Goal: Task Accomplishment & Management: Manage account settings

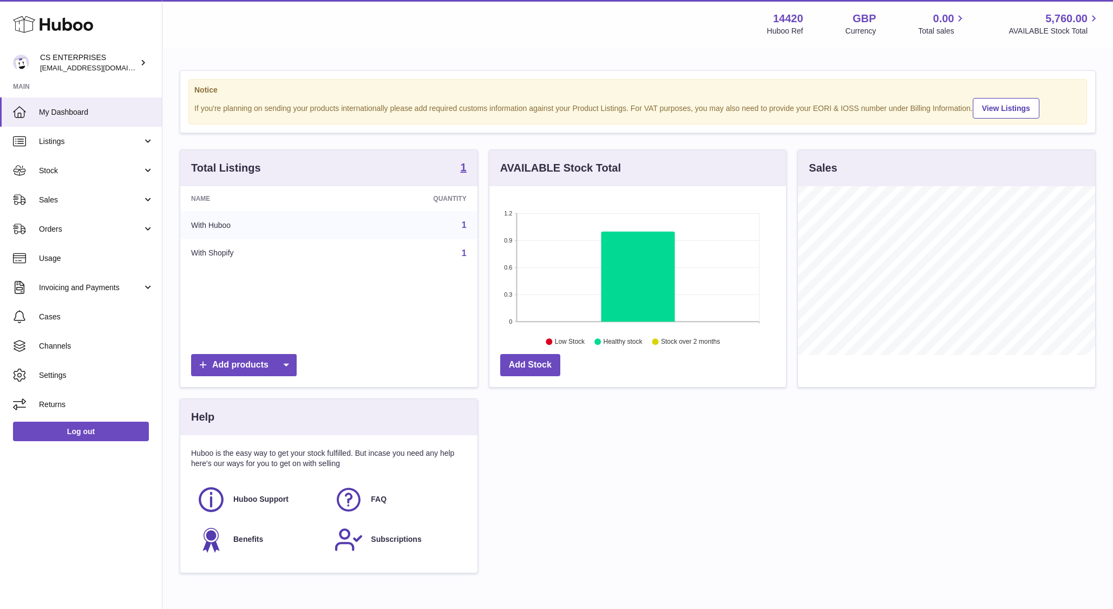
scroll to position [169, 297]
click at [101, 228] on span "Orders" at bounding box center [90, 229] width 103 height 10
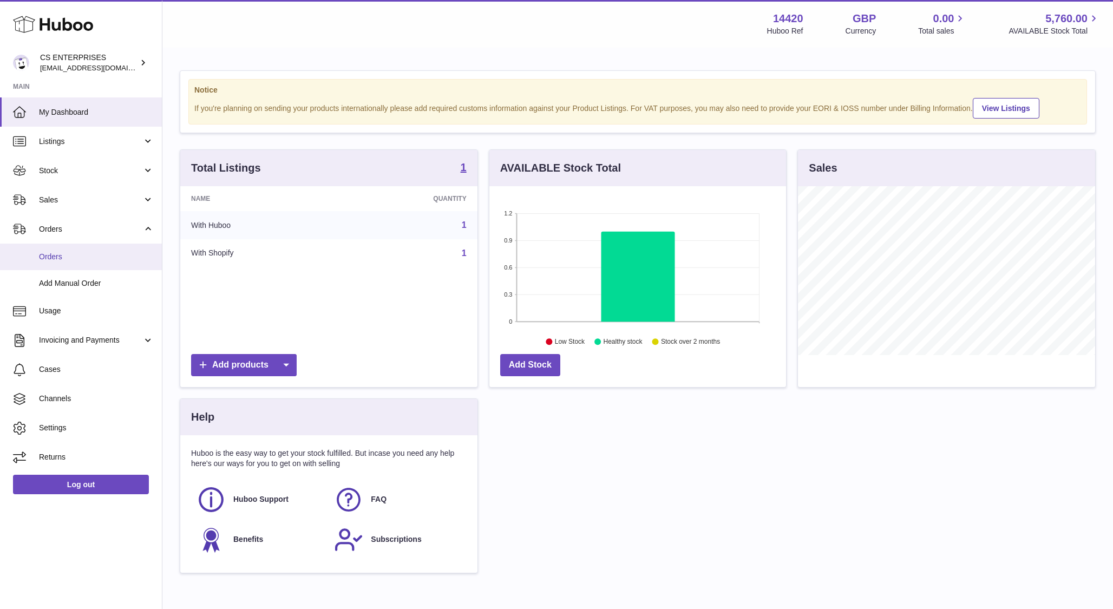
click at [78, 263] on link "Orders" at bounding box center [81, 257] width 162 height 27
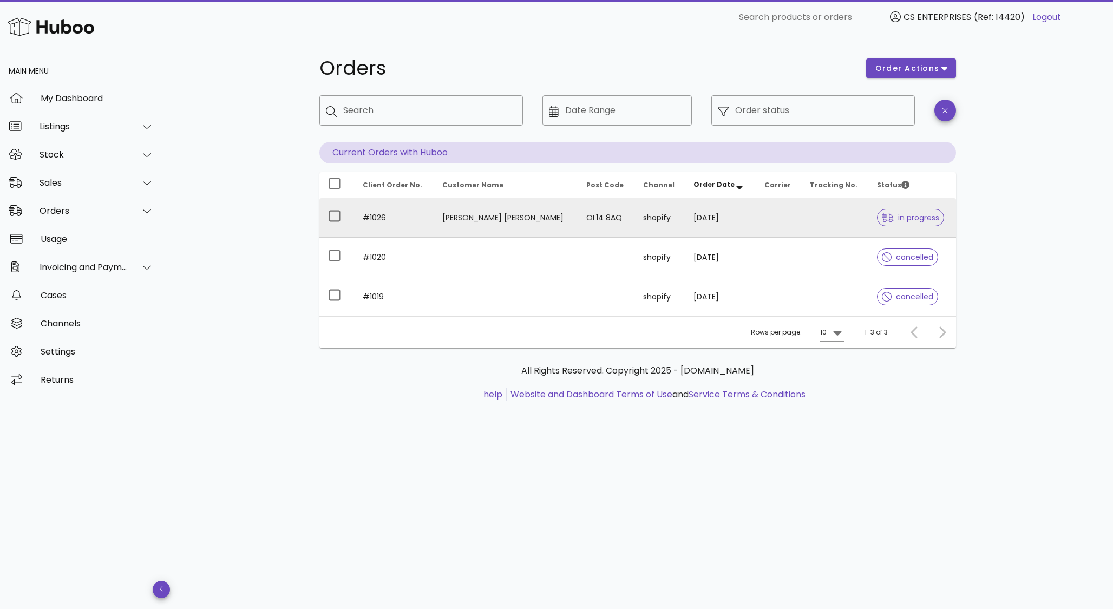
click at [561, 216] on td "[PERSON_NAME] [PERSON_NAME]" at bounding box center [506, 218] width 144 height 40
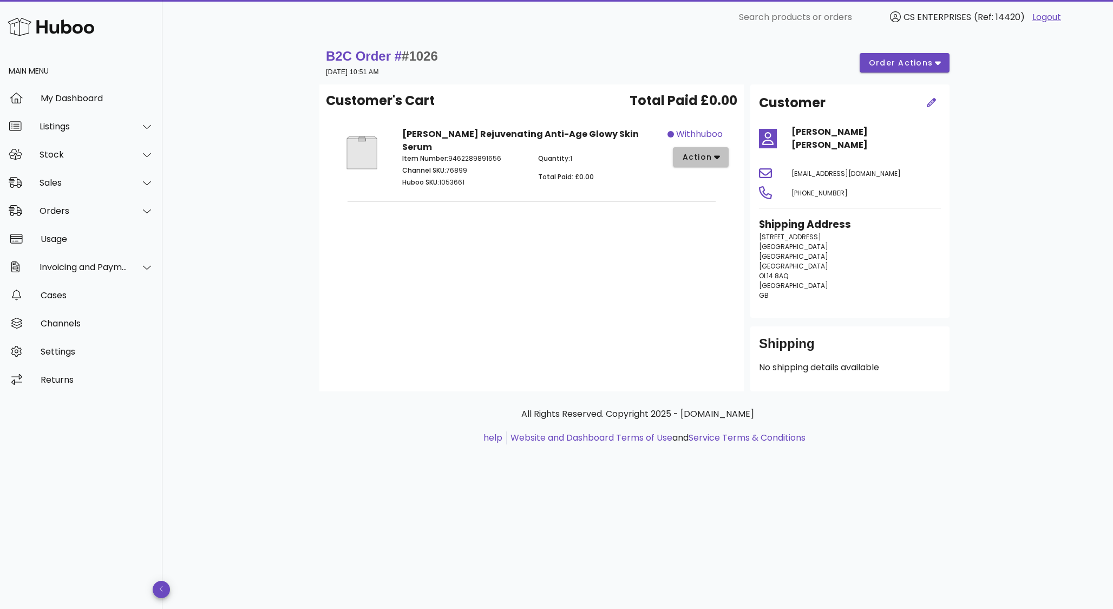
click at [713, 157] on span "action" at bounding box center [701, 157] width 38 height 11
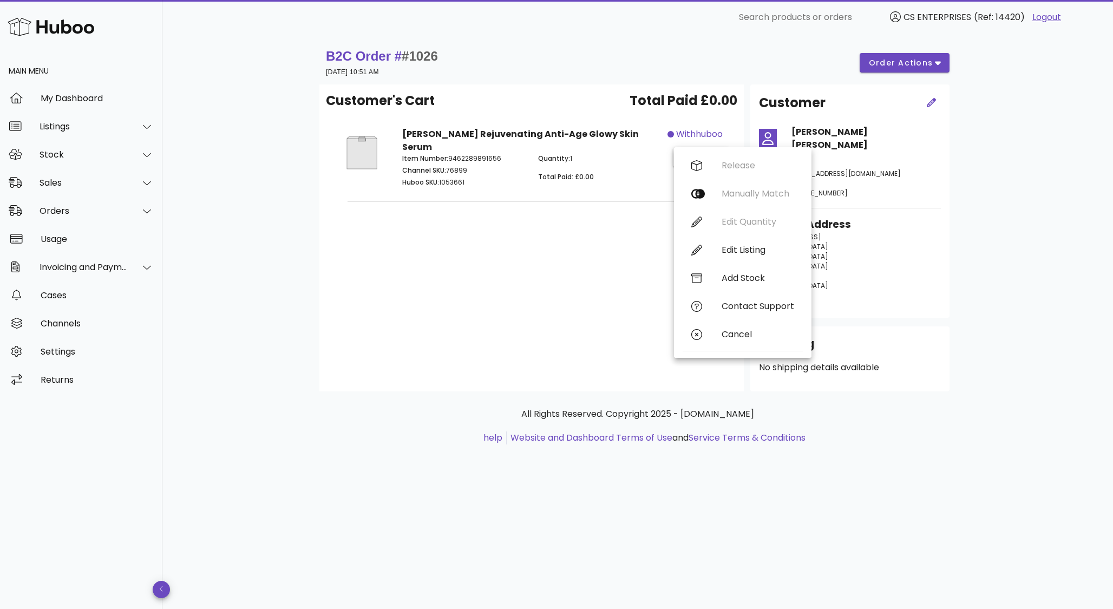
click at [578, 339] on div "Customer's Cart Total Paid £0.00 Savaya Bakuchiol Rejuvenating Anti-Age Glowy S…" at bounding box center [531, 237] width 424 height 307
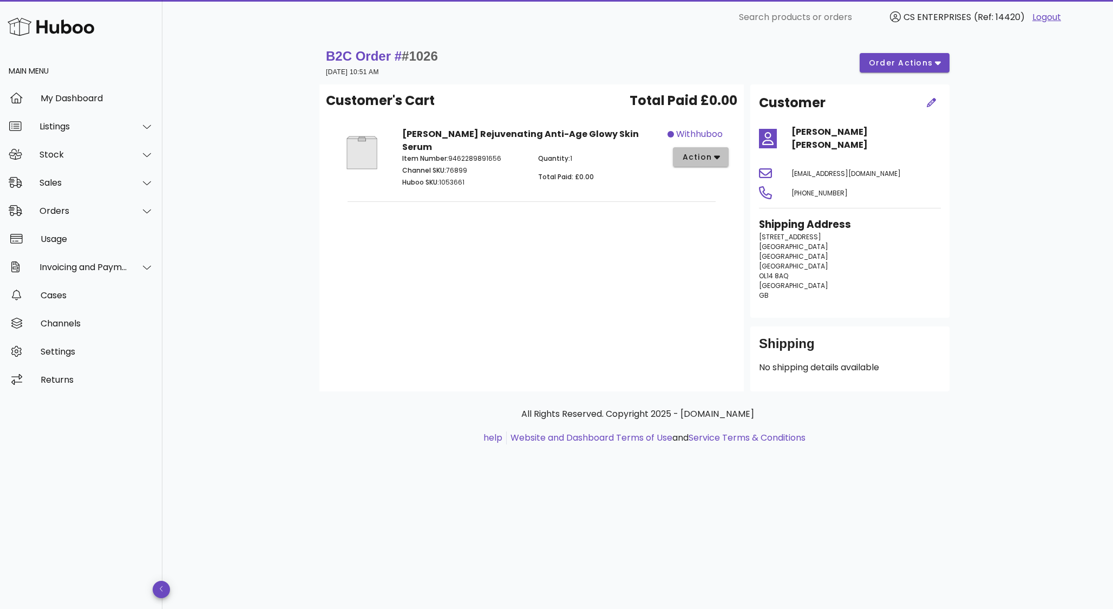
click at [700, 151] on button "action" at bounding box center [701, 156] width 56 height 19
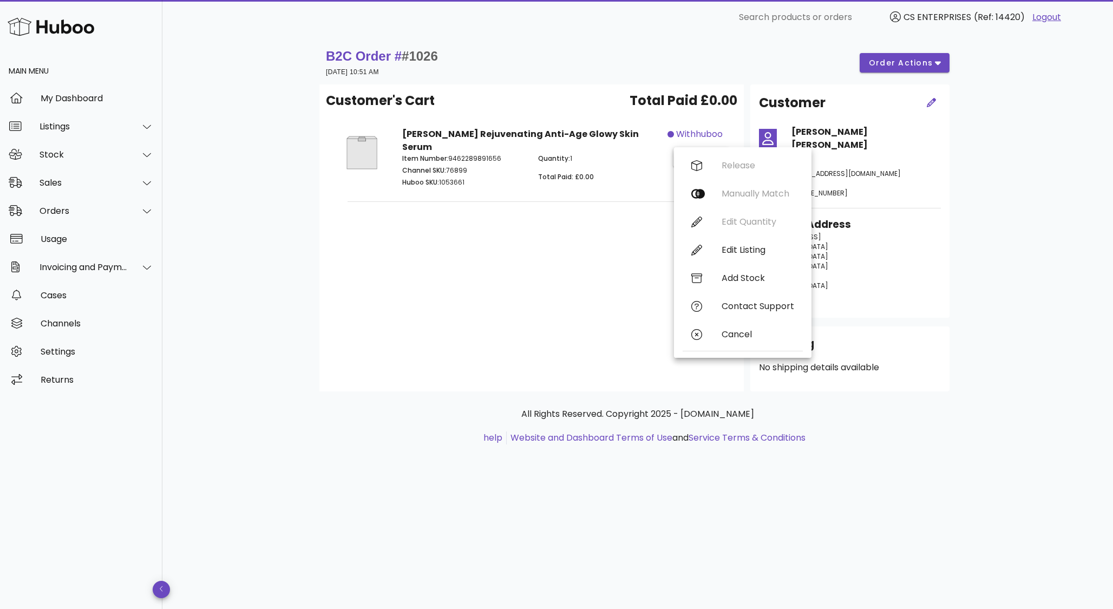
click at [551, 357] on div "Customer's Cart Total Paid £0.00 Savaya Bakuchiol Rejuvenating Anti-Age Glowy S…" at bounding box center [531, 237] width 424 height 307
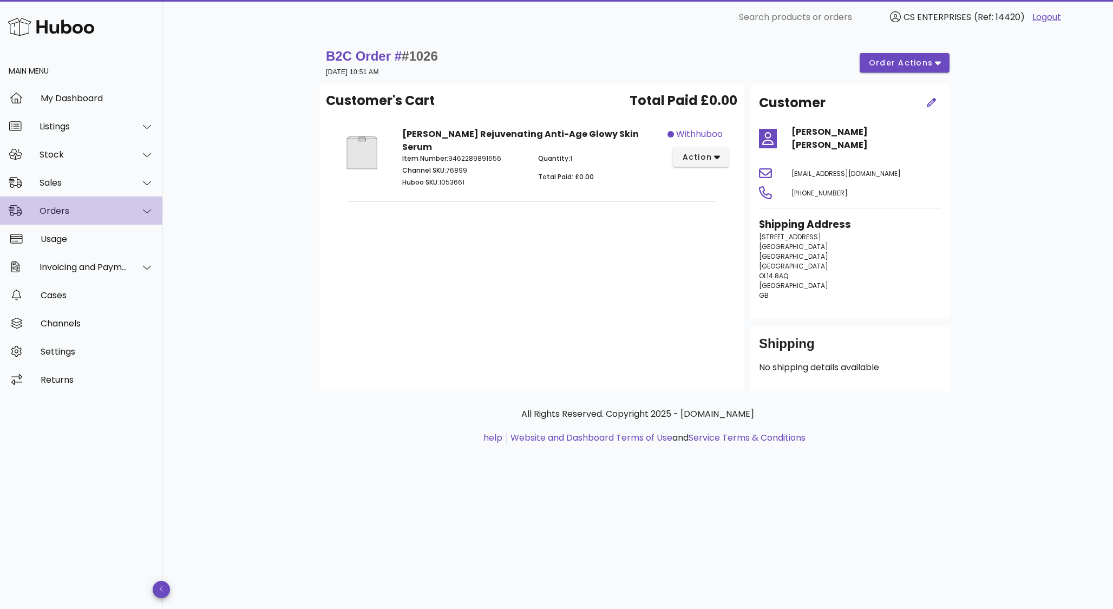
click at [126, 211] on div "Orders" at bounding box center [84, 211] width 88 height 10
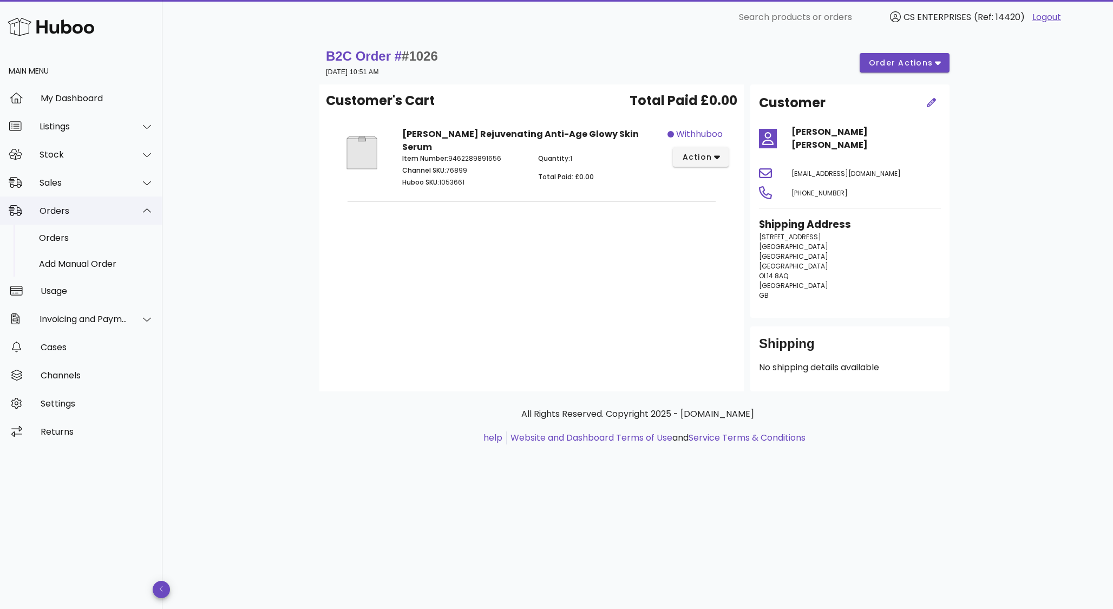
click at [120, 211] on div "Orders" at bounding box center [84, 211] width 88 height 10
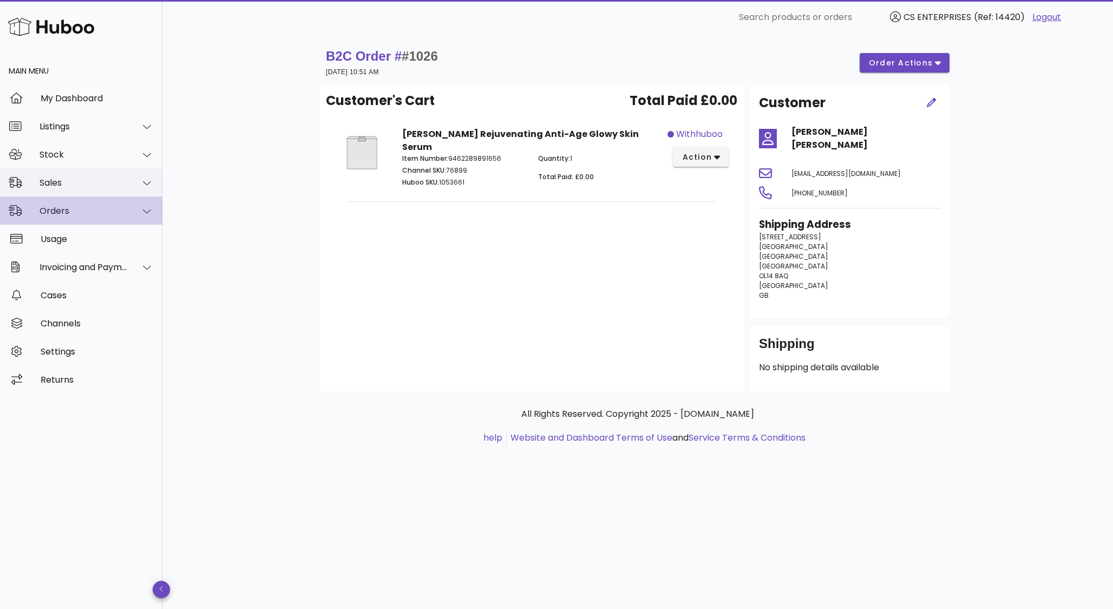
click at [120, 192] on div "Sales" at bounding box center [81, 182] width 162 height 28
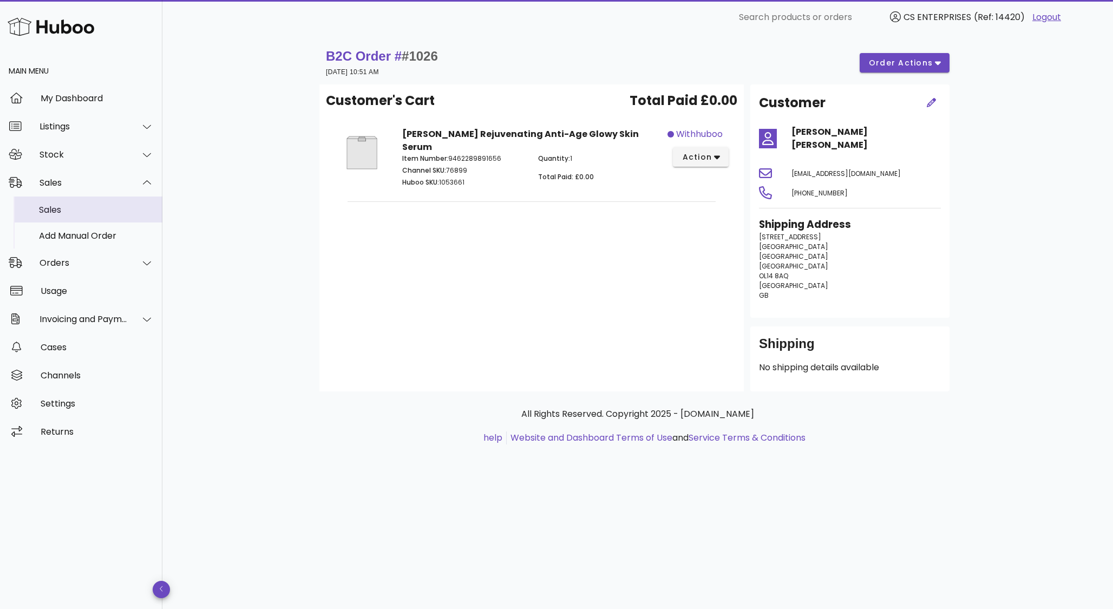
click at [102, 210] on div "Sales" at bounding box center [96, 210] width 115 height 10
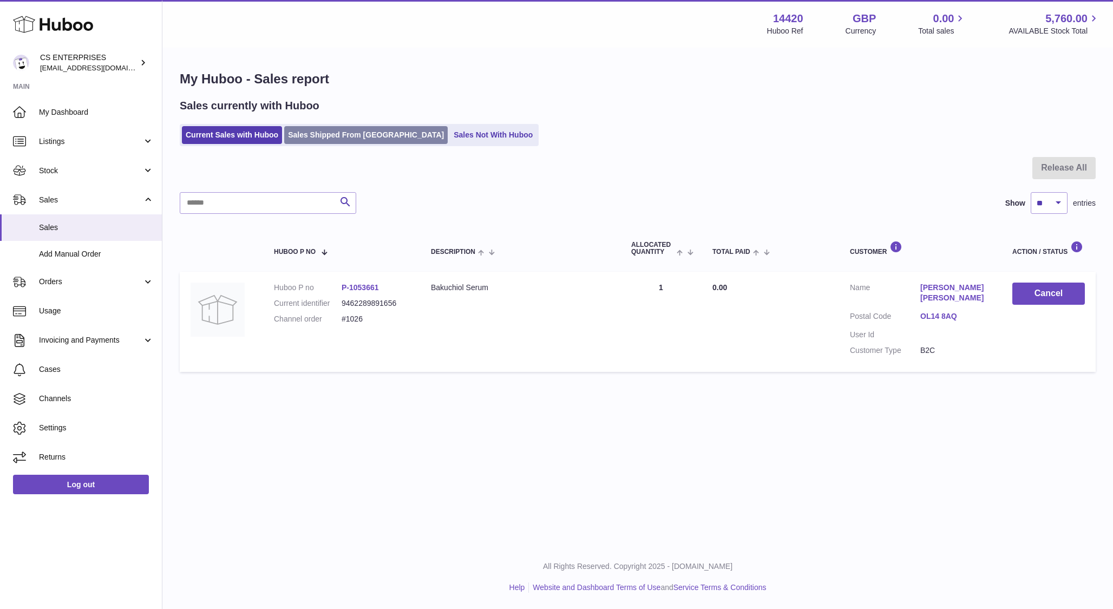
click at [338, 132] on link "Sales Shipped From Huboo" at bounding box center [366, 135] width 164 height 18
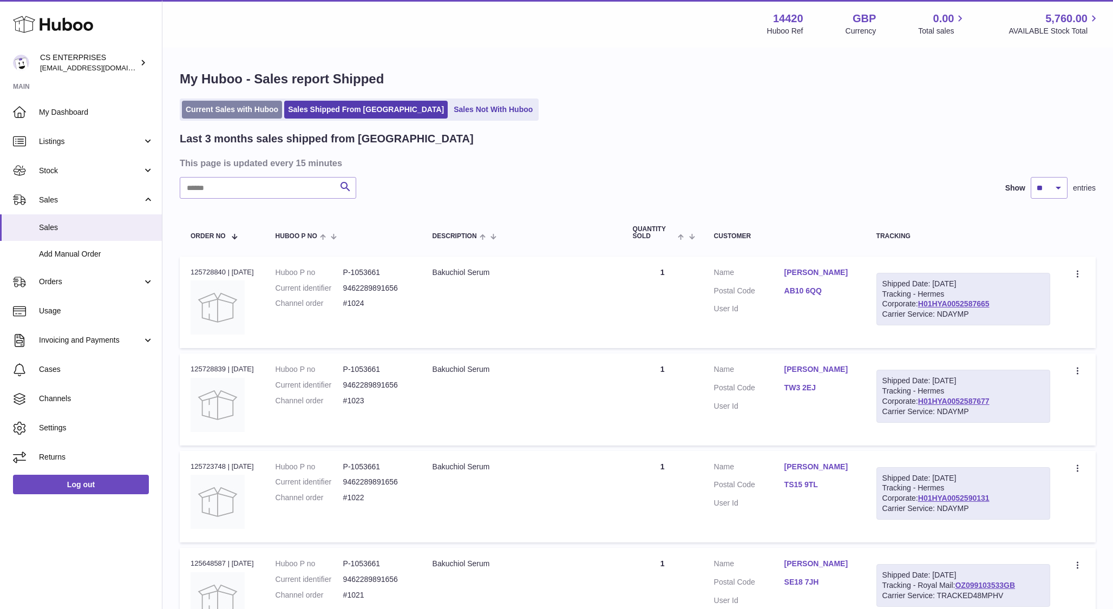
click at [216, 104] on link "Current Sales with Huboo" at bounding box center [232, 110] width 100 height 18
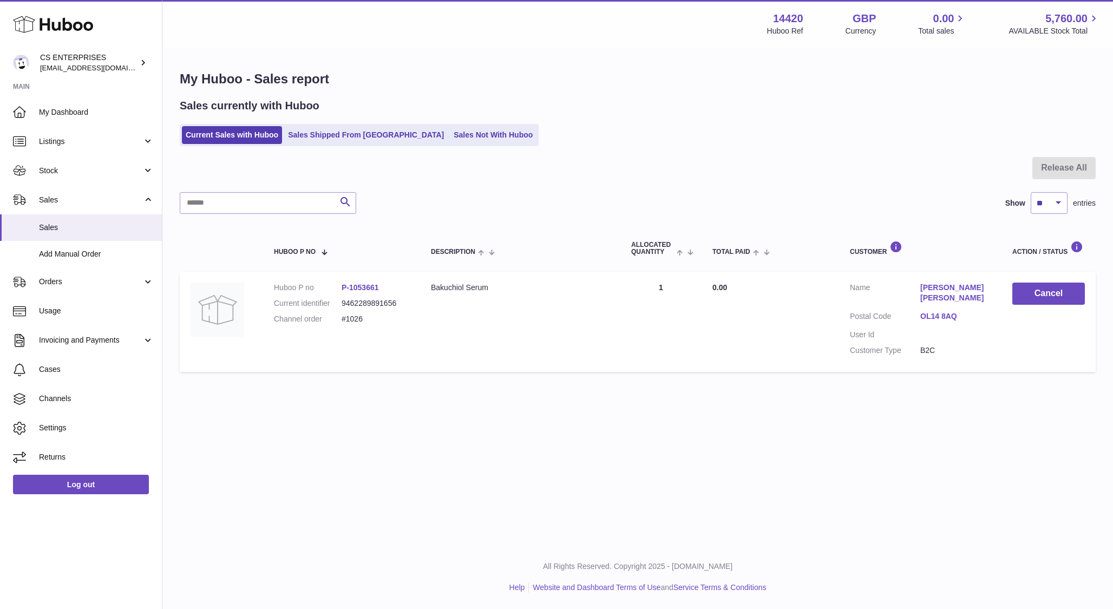
click at [370, 286] on link "P-1053661" at bounding box center [360, 287] width 37 height 9
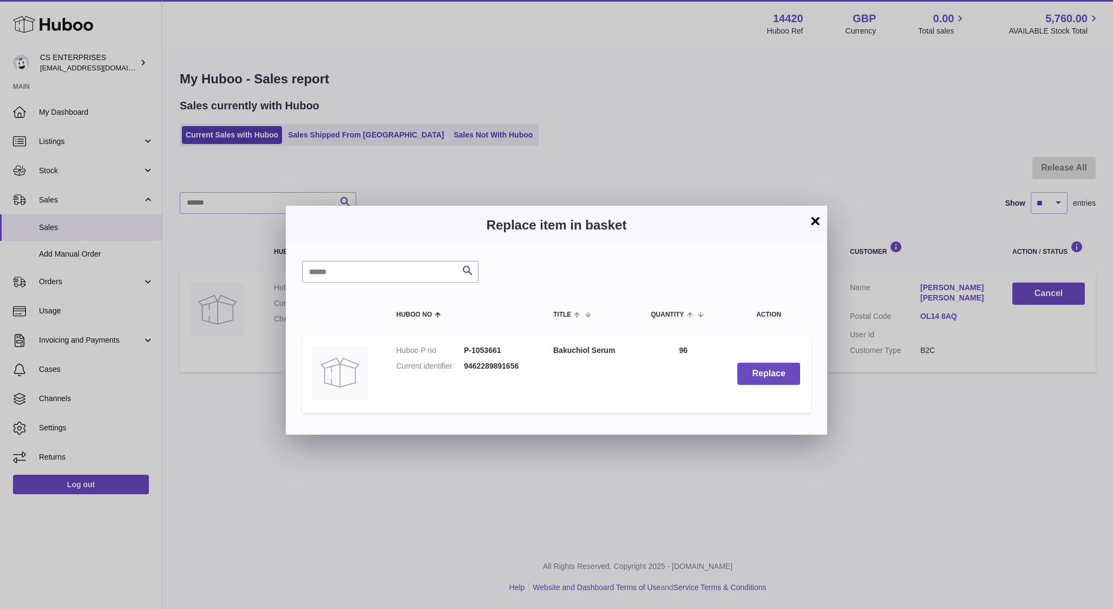
click at [815, 221] on button "×" at bounding box center [815, 220] width 13 height 13
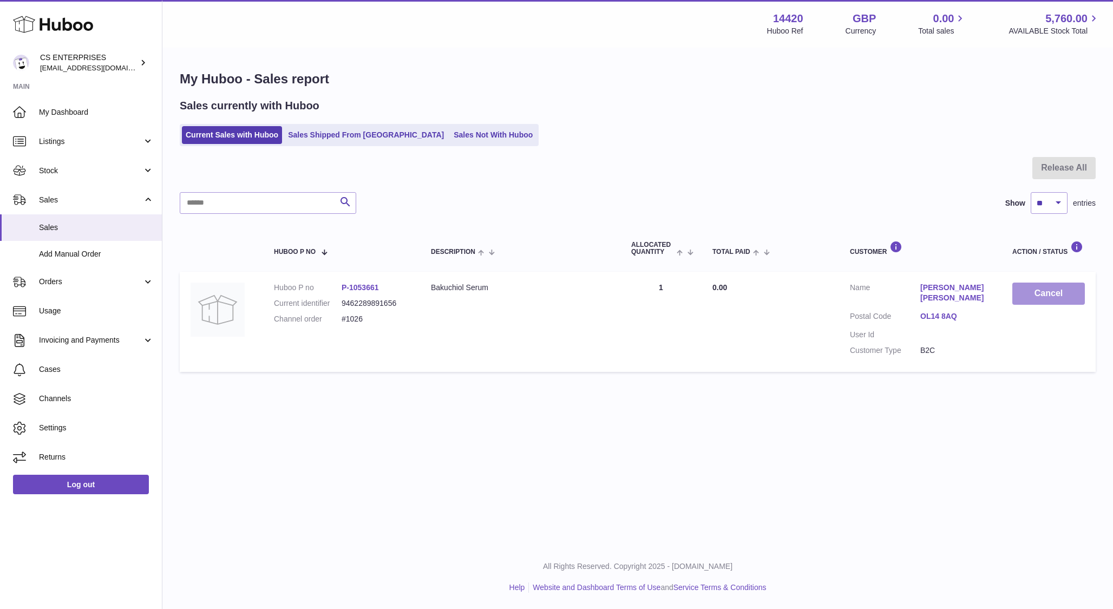
click at [1039, 298] on button "Cancel" at bounding box center [1048, 294] width 73 height 22
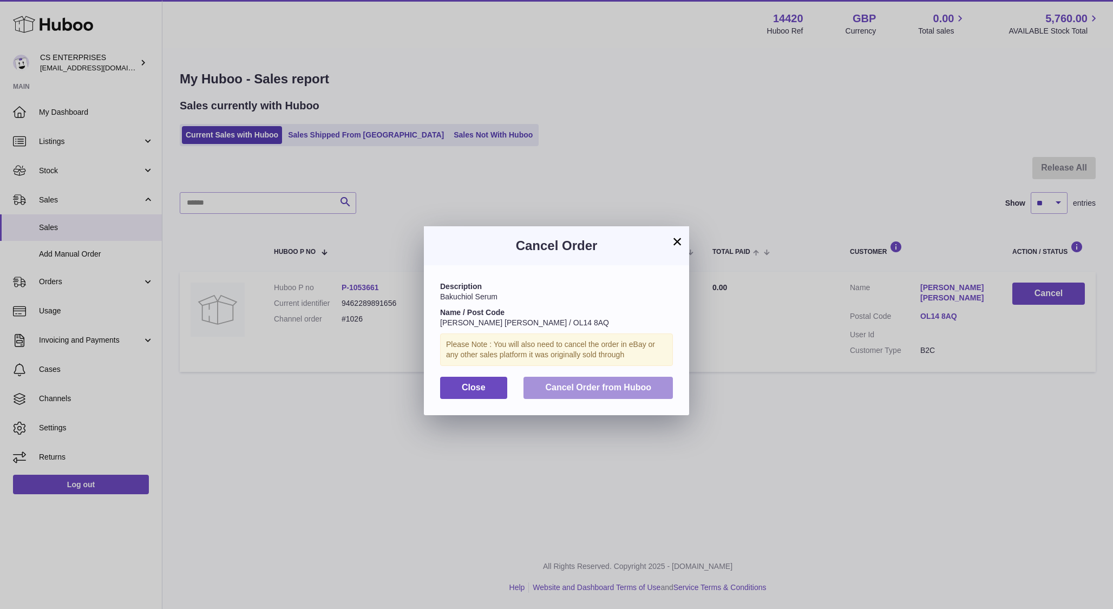
click at [541, 391] on button "Cancel Order from Huboo" at bounding box center [598, 388] width 149 height 22
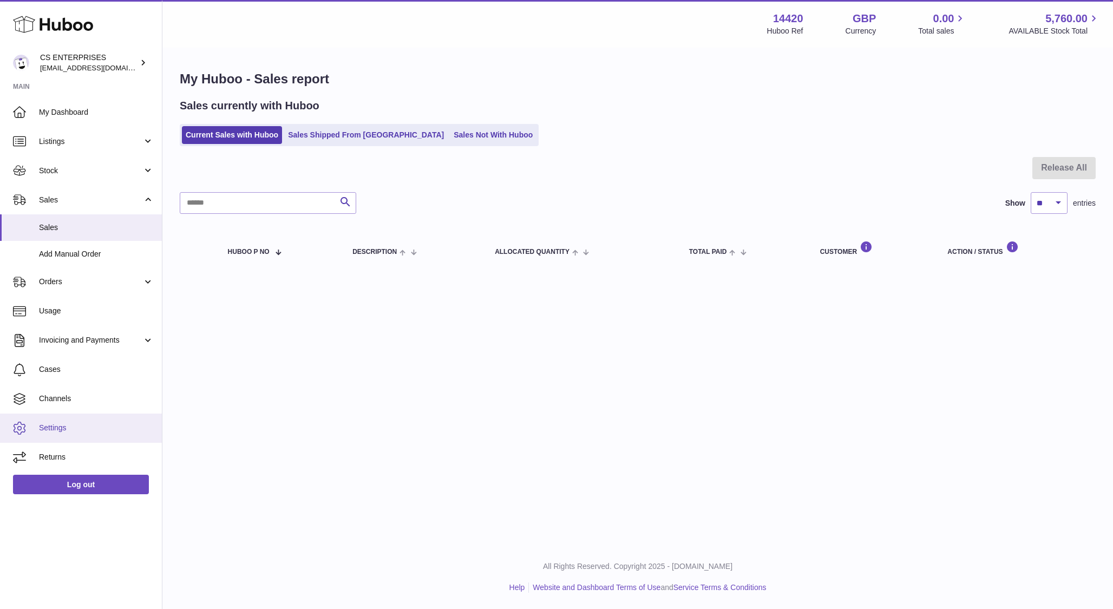
click at [66, 426] on span "Settings" at bounding box center [96, 428] width 115 height 10
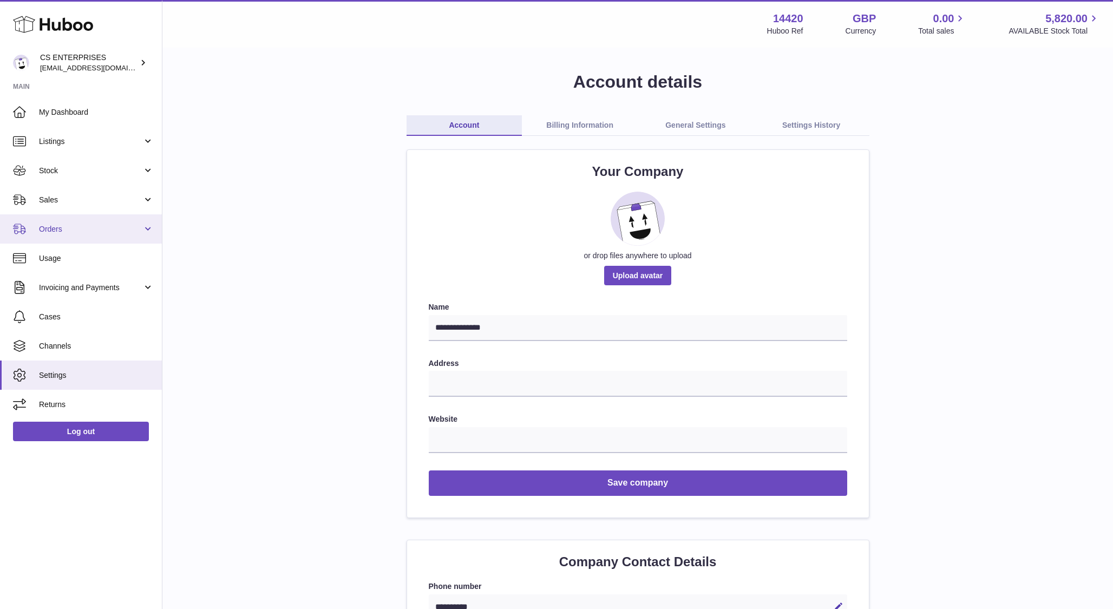
click at [80, 229] on span "Orders" at bounding box center [90, 229] width 103 height 10
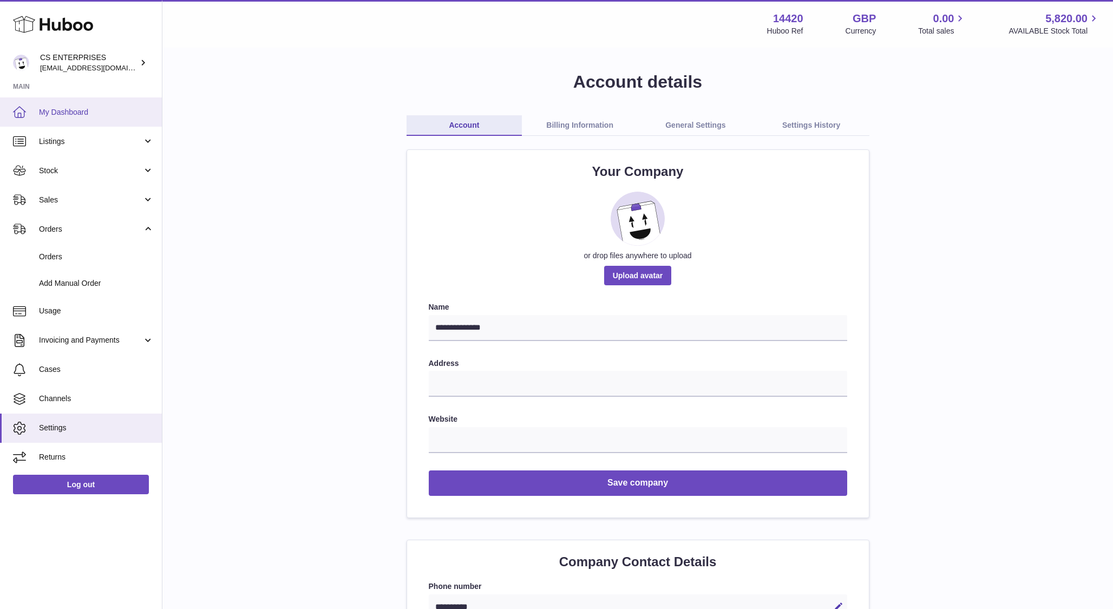
click at [102, 108] on span "My Dashboard" at bounding box center [96, 112] width 115 height 10
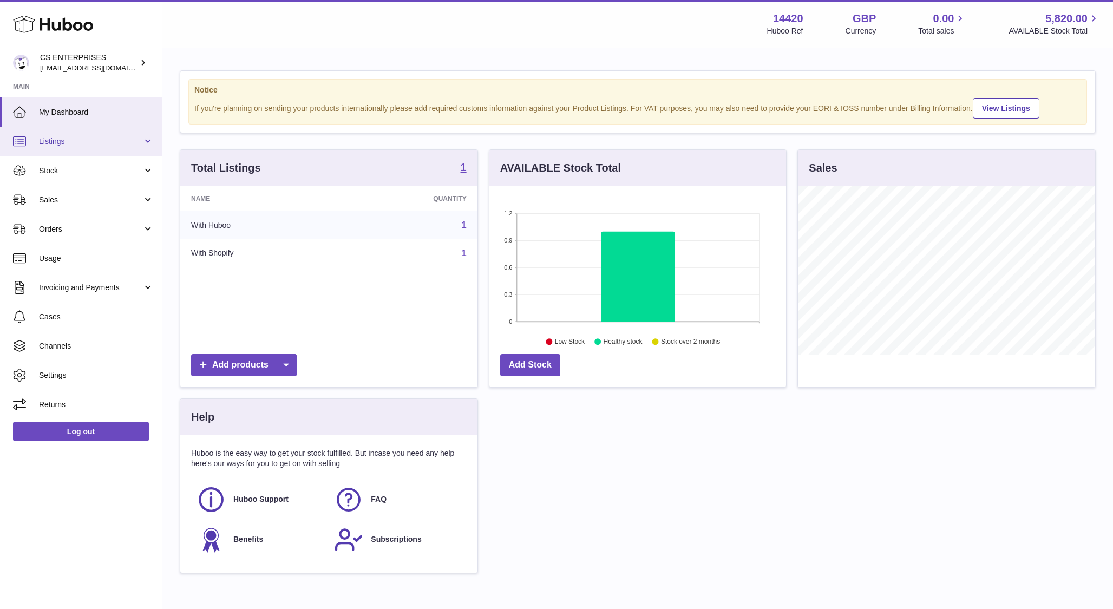
click at [104, 141] on span "Listings" at bounding box center [90, 141] width 103 height 10
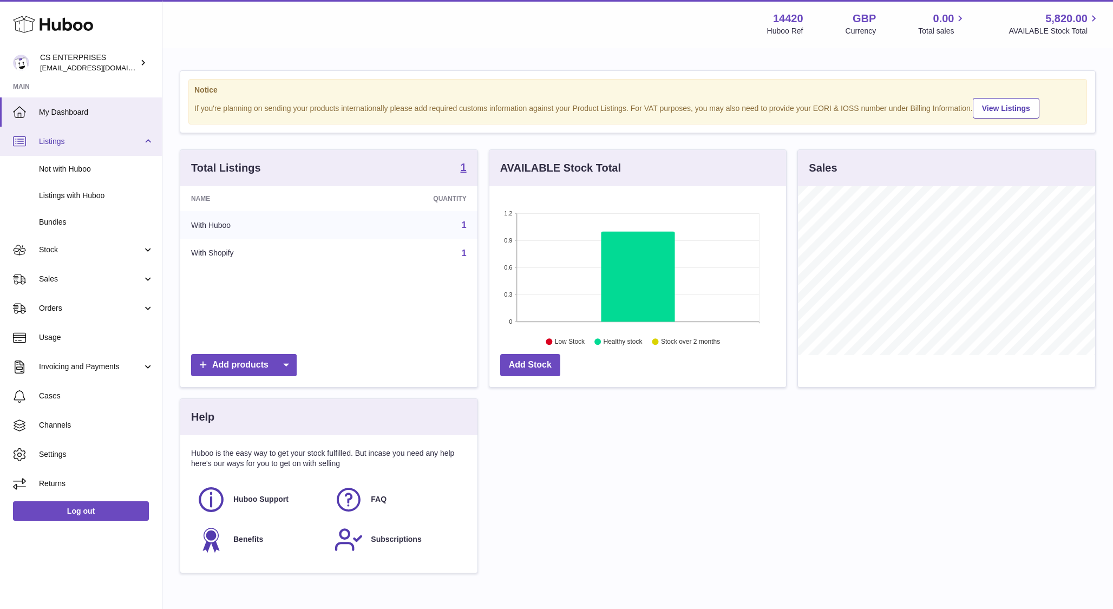
click at [104, 141] on span "Listings" at bounding box center [90, 141] width 103 height 10
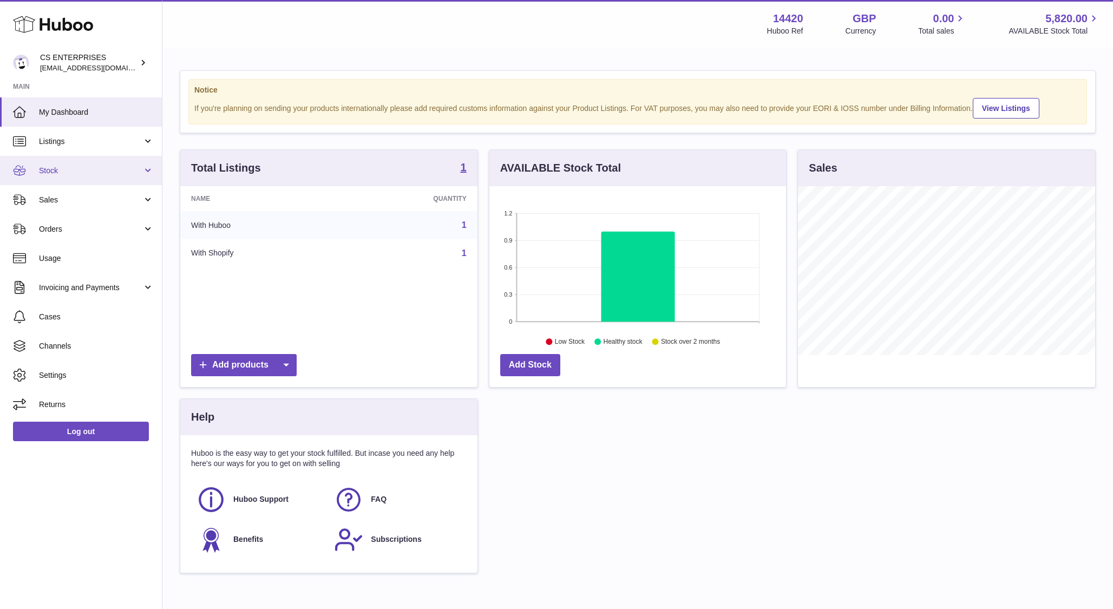
click at [84, 170] on span "Stock" at bounding box center [90, 171] width 103 height 10
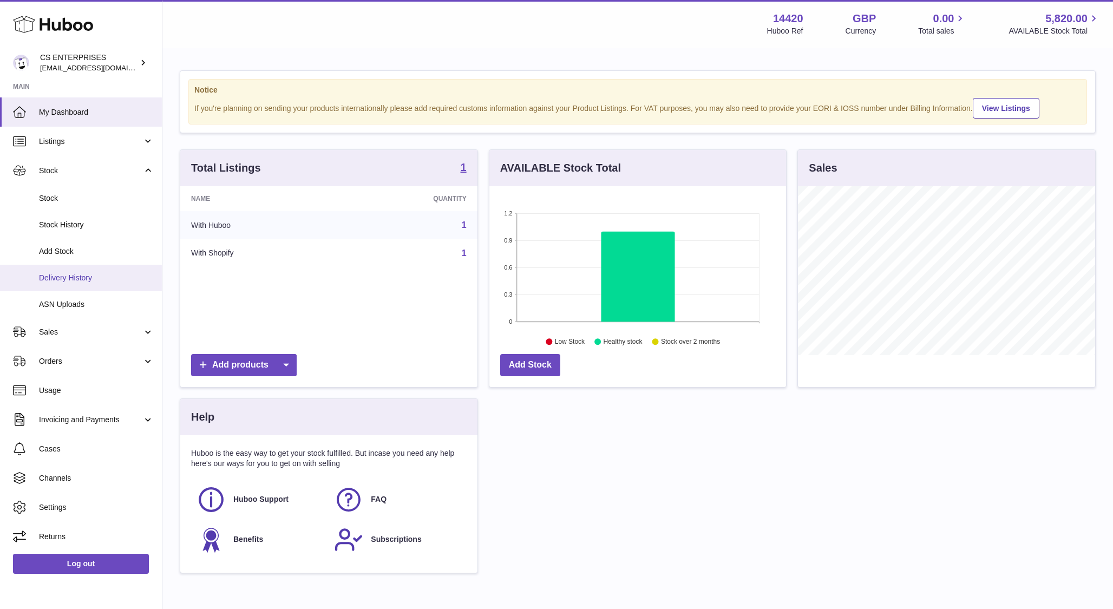
click at [60, 281] on span "Delivery History" at bounding box center [96, 278] width 115 height 10
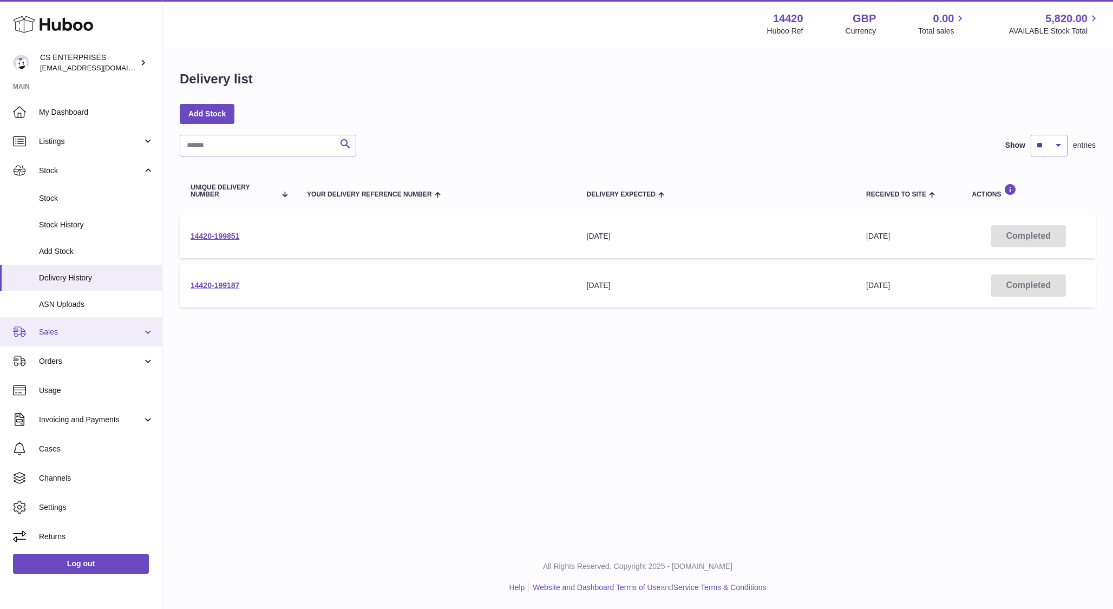
click at [60, 328] on span "Sales" at bounding box center [90, 332] width 103 height 10
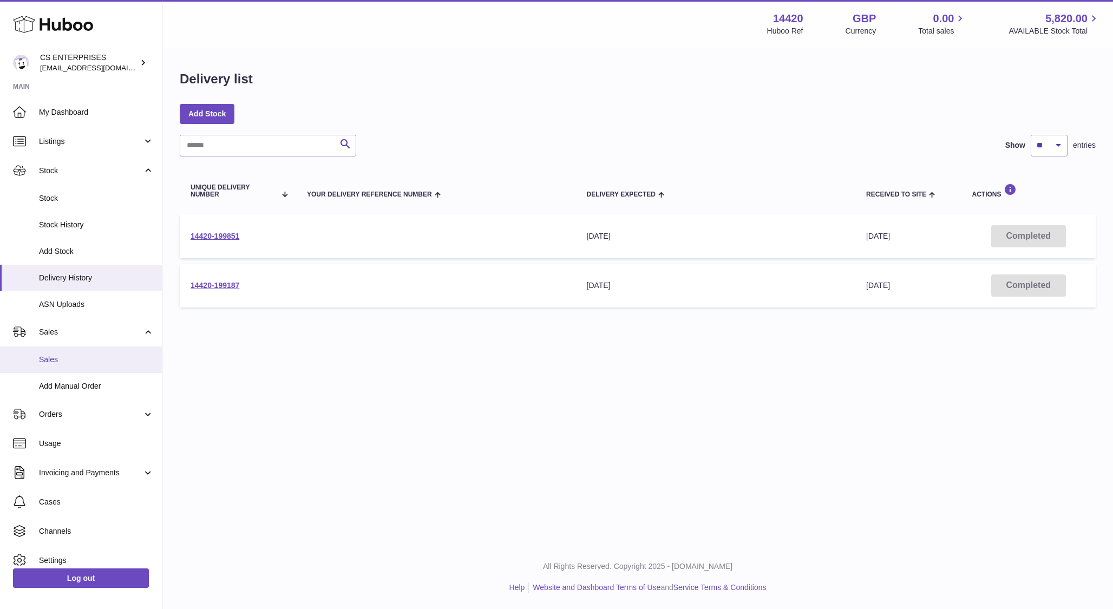
click at [52, 361] on span "Sales" at bounding box center [96, 360] width 115 height 10
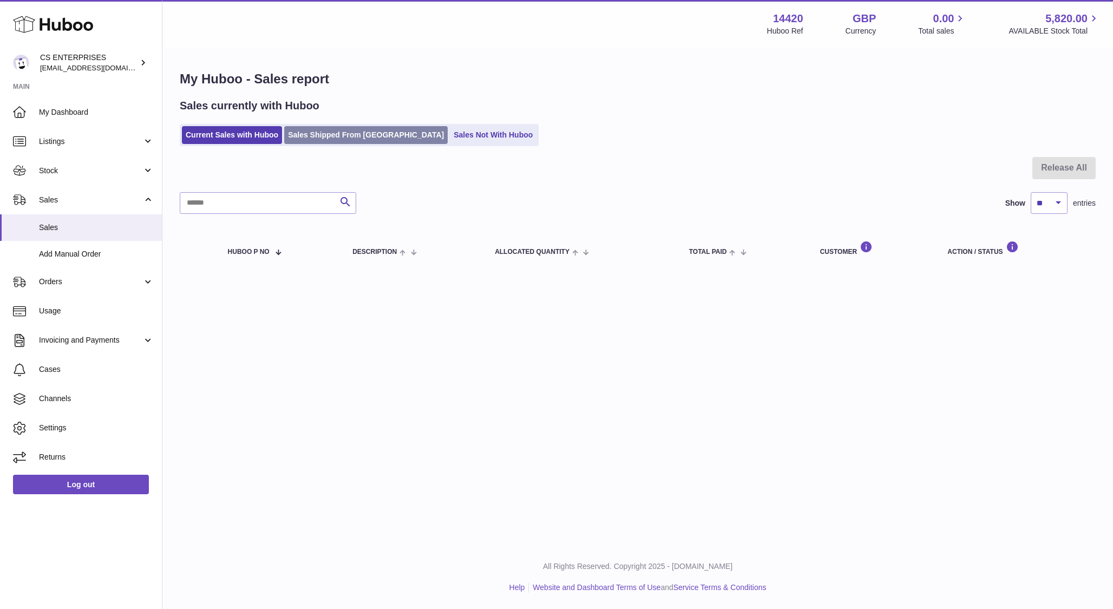
click at [334, 131] on link "Sales Shipped From [GEOGRAPHIC_DATA]" at bounding box center [366, 135] width 164 height 18
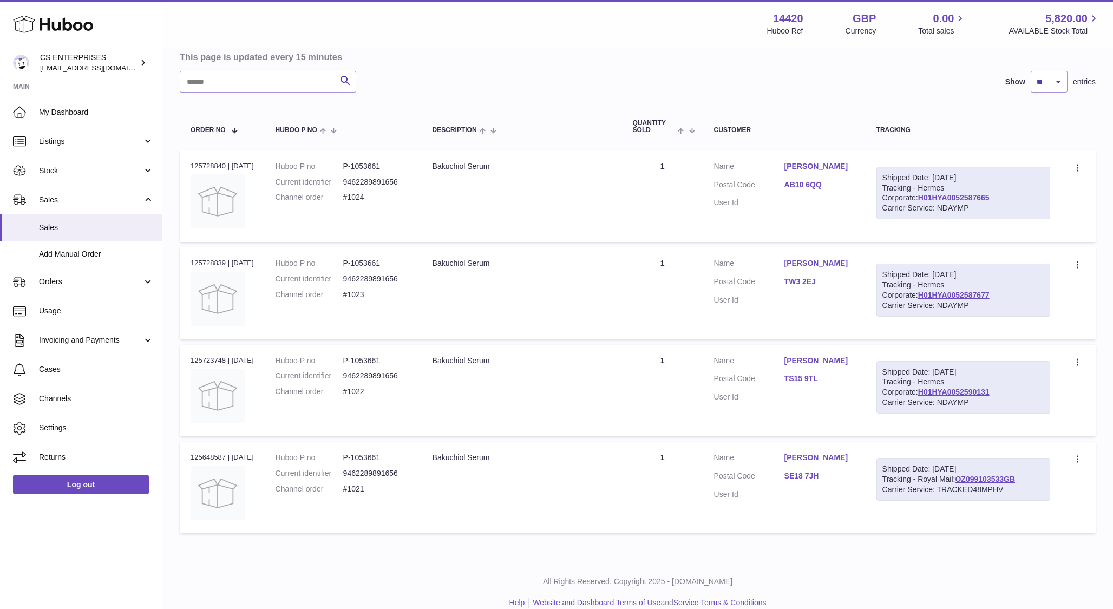
scroll to position [113, 0]
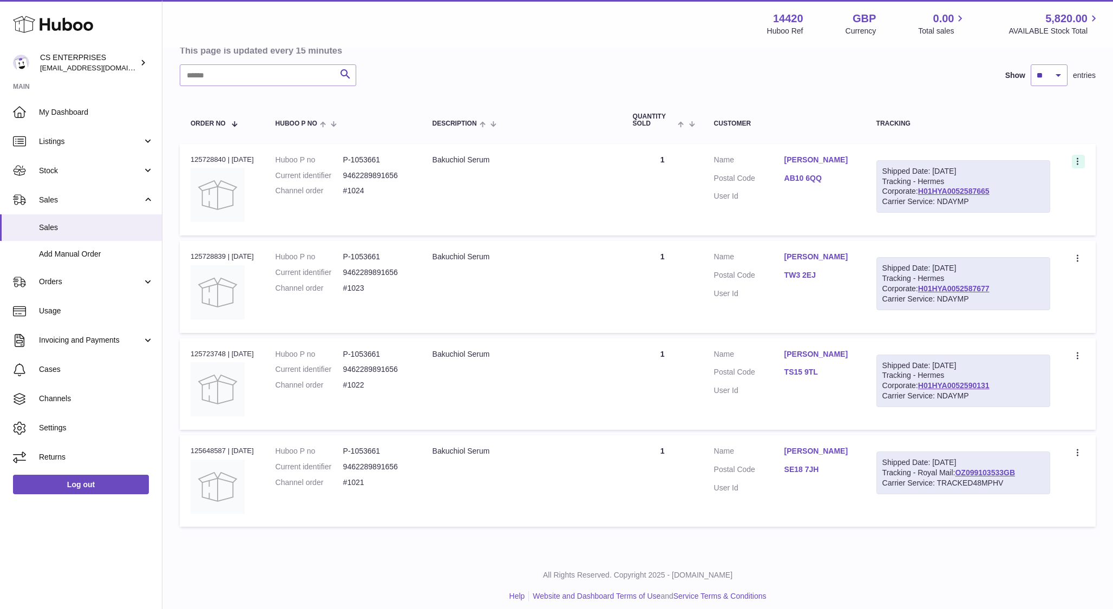
click at [1079, 159] on icon at bounding box center [1079, 162] width 12 height 11
click at [957, 198] on div "Carrier Service: NDAYMP" at bounding box center [964, 202] width 162 height 10
click at [81, 450] on link "Returns" at bounding box center [81, 457] width 162 height 29
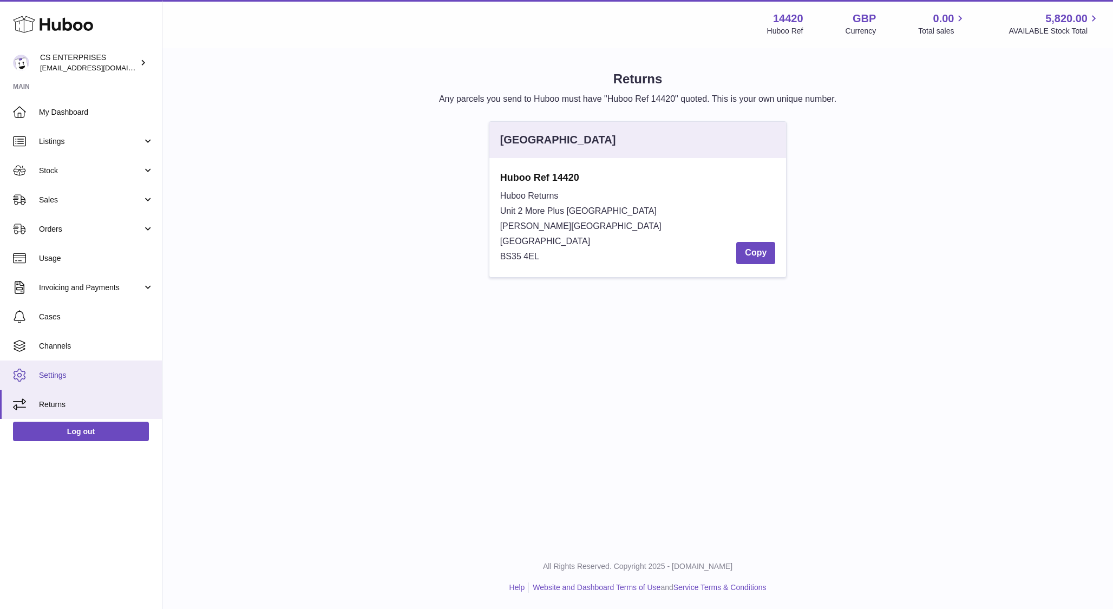
click at [95, 372] on span "Settings" at bounding box center [96, 375] width 115 height 10
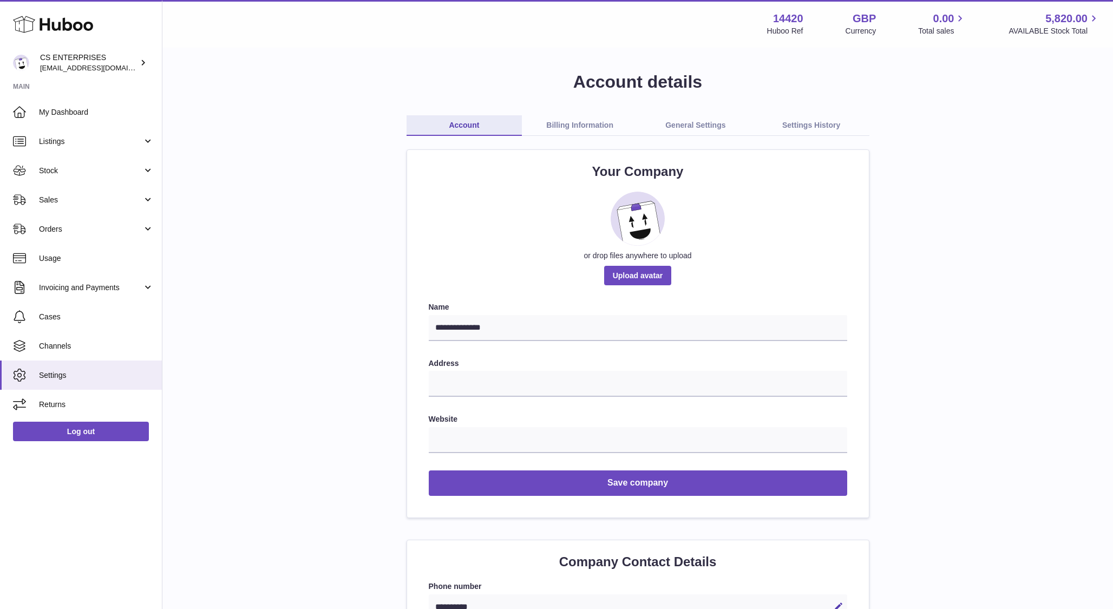
click at [678, 130] on link "General Settings" at bounding box center [696, 125] width 116 height 21
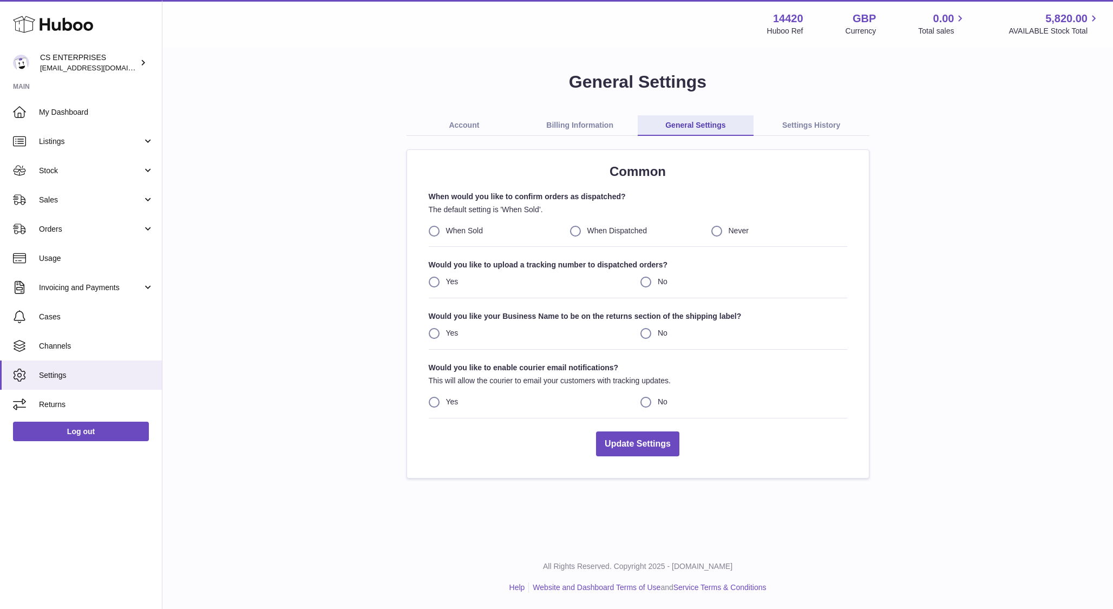
click at [793, 127] on link "Settings History" at bounding box center [812, 125] width 116 height 21
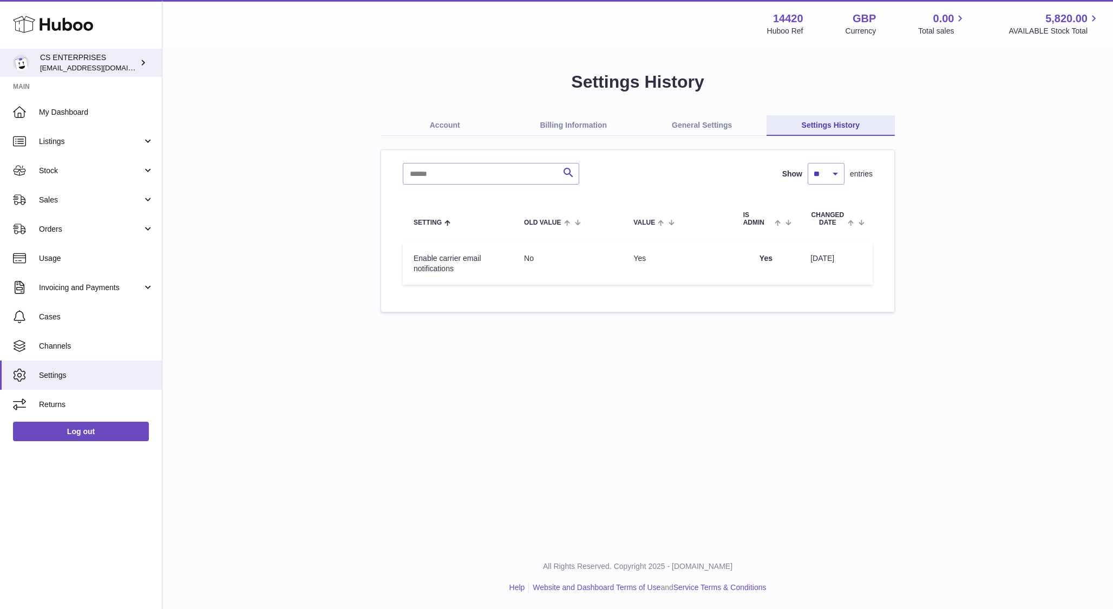
click at [83, 51] on link "CS ENTERPRISES csenterprisesholding@gmail.com" at bounding box center [81, 63] width 162 height 28
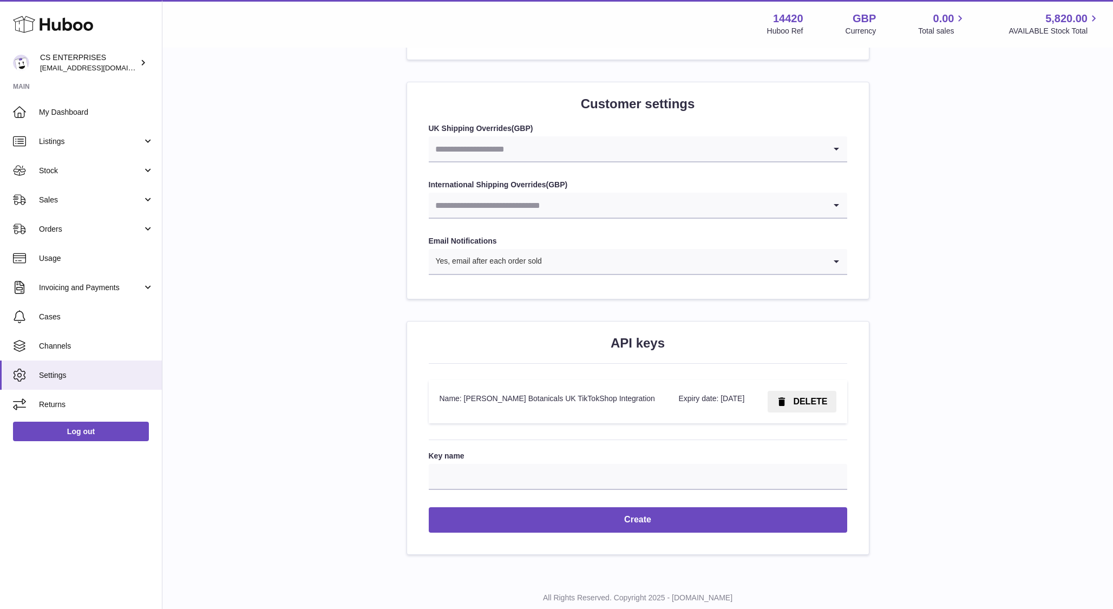
scroll to position [1076, 0]
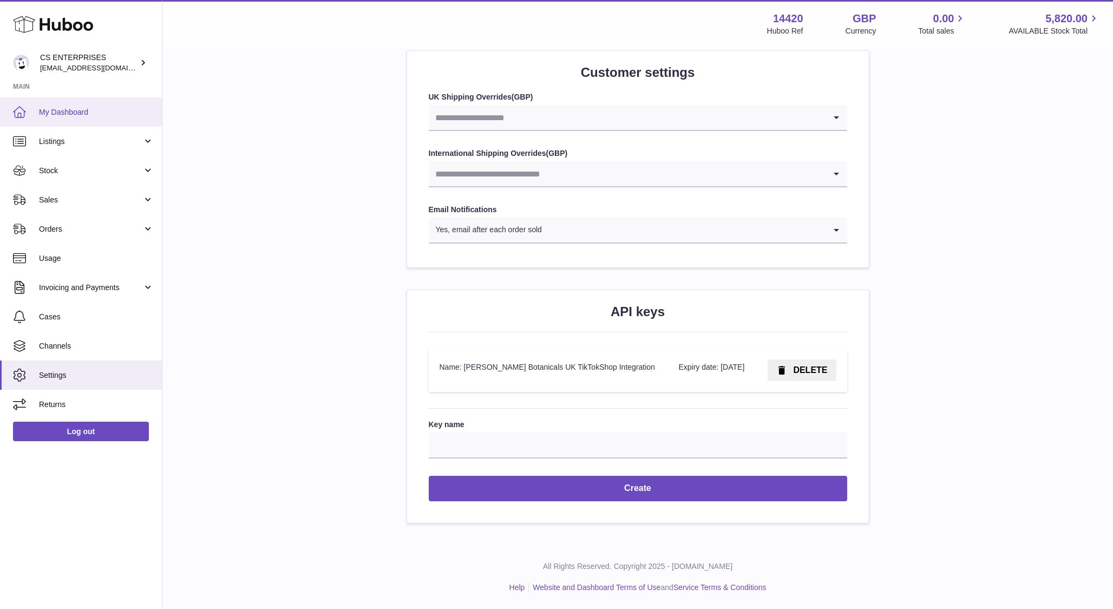
click at [59, 104] on link "My Dashboard" at bounding box center [81, 111] width 162 height 29
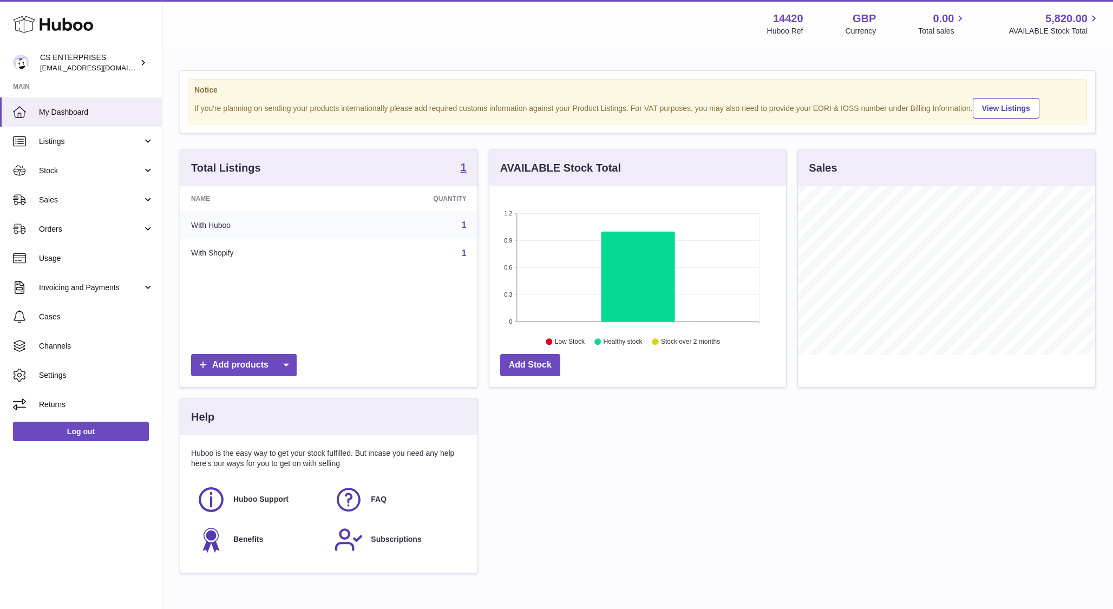
scroll to position [169, 297]
